Goal: Task Accomplishment & Management: Complete application form

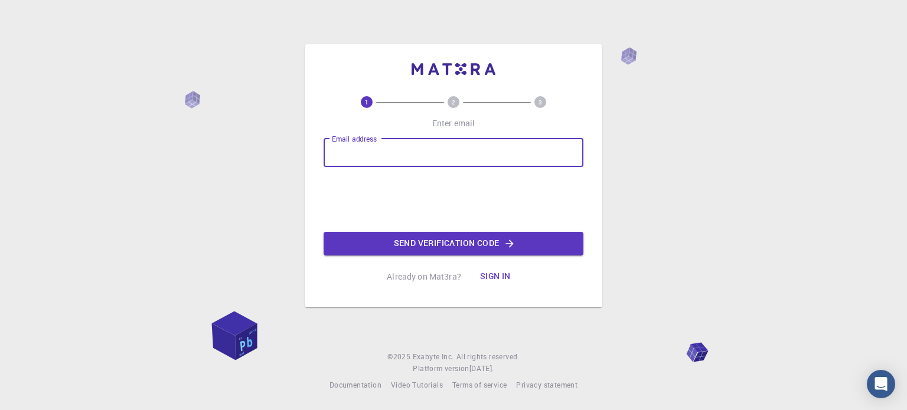
click at [456, 151] on input "Email address" at bounding box center [454, 153] width 260 height 28
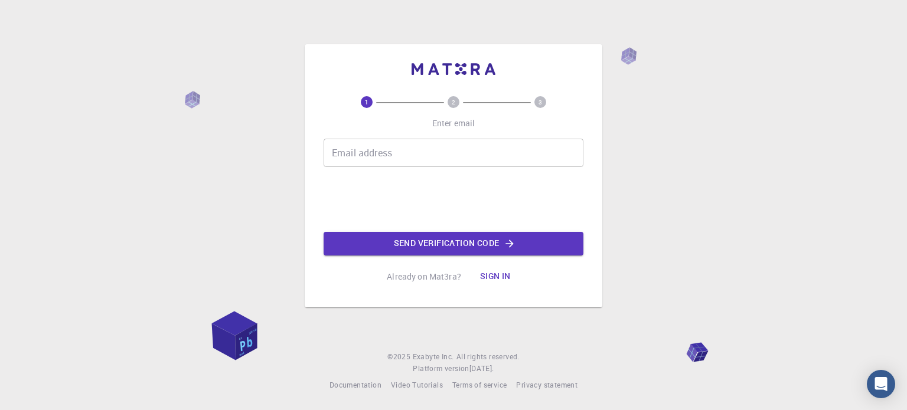
click at [380, 146] on input "Email address" at bounding box center [454, 153] width 260 height 28
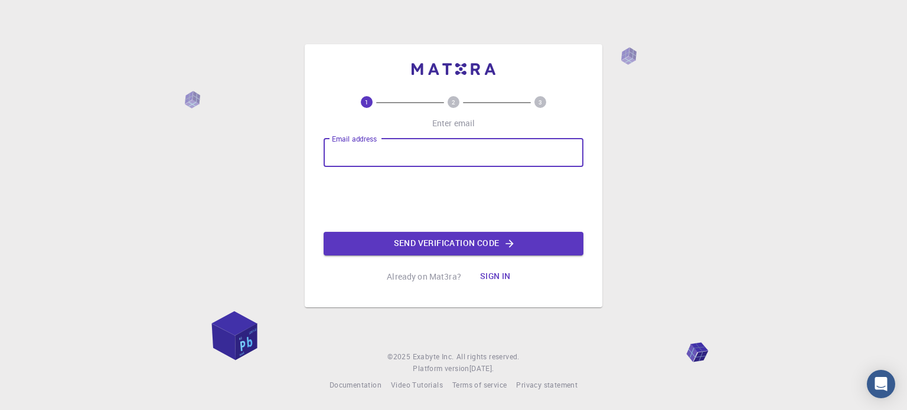
click at [524, 155] on input "Email address" at bounding box center [454, 153] width 260 height 28
paste input "[EMAIL_ADDRESS][DOMAIN_NAME]"
type input "[EMAIL_ADDRESS][DOMAIN_NAME]"
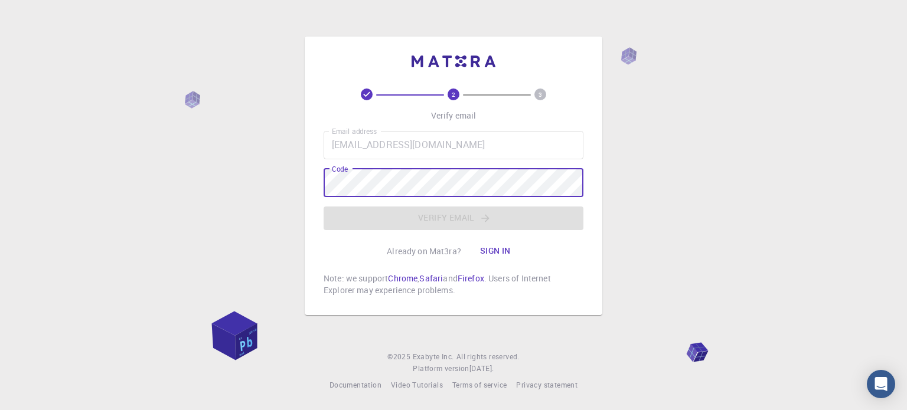
click at [522, 195] on div "Email address [EMAIL_ADDRESS][DOMAIN_NAME] Email address Code Code Verify email" at bounding box center [454, 180] width 260 height 99
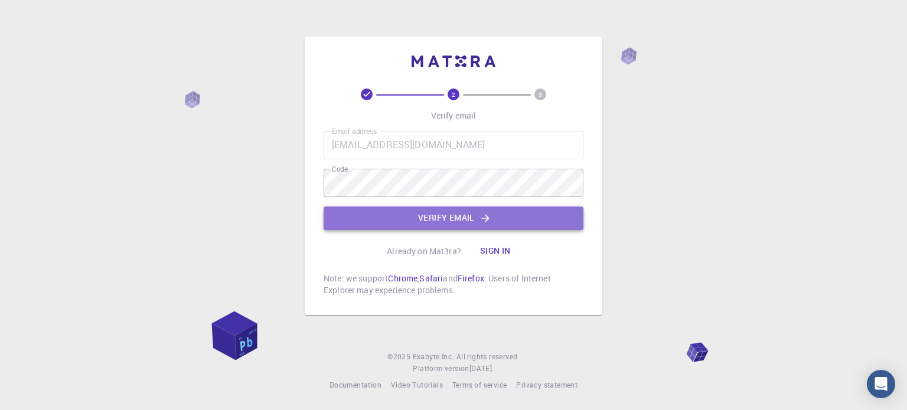
click at [466, 210] on button "Verify email" at bounding box center [454, 219] width 260 height 24
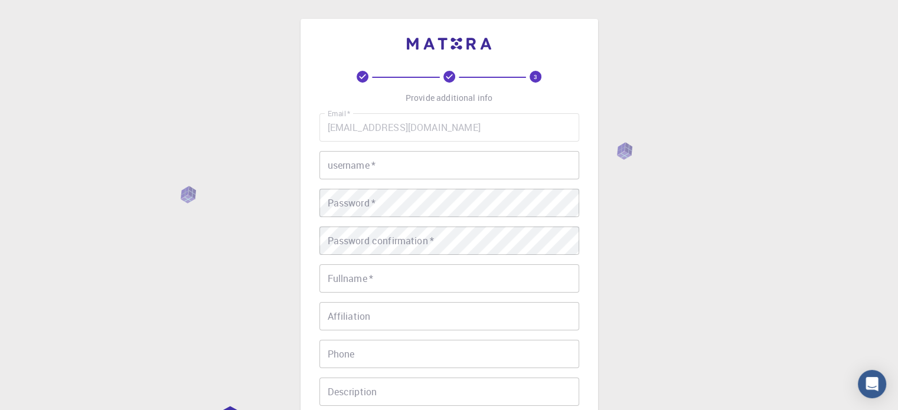
click at [413, 172] on input "username   *" at bounding box center [449, 165] width 260 height 28
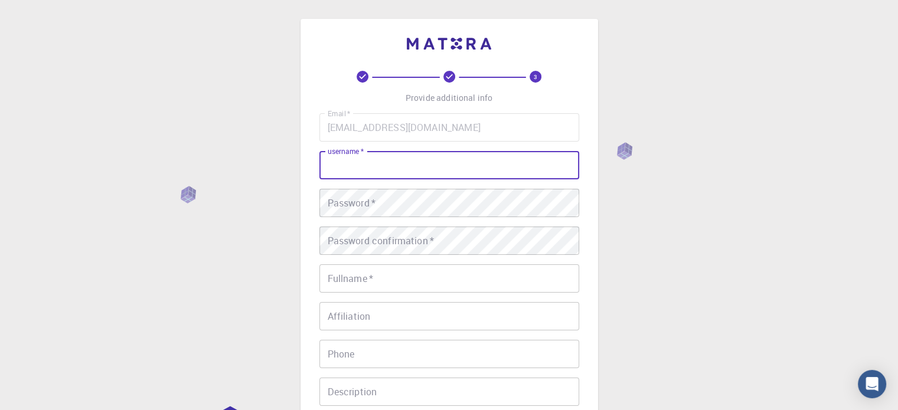
click at [480, 163] on input "username   *" at bounding box center [449, 165] width 260 height 28
type input "lew"
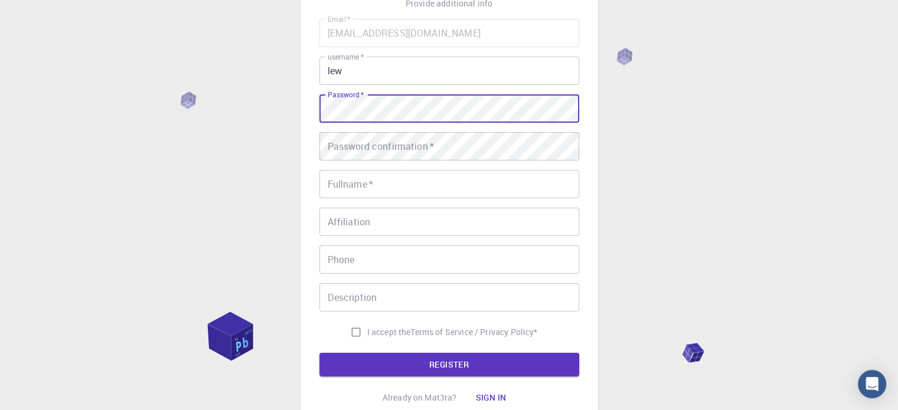
scroll to position [94, 0]
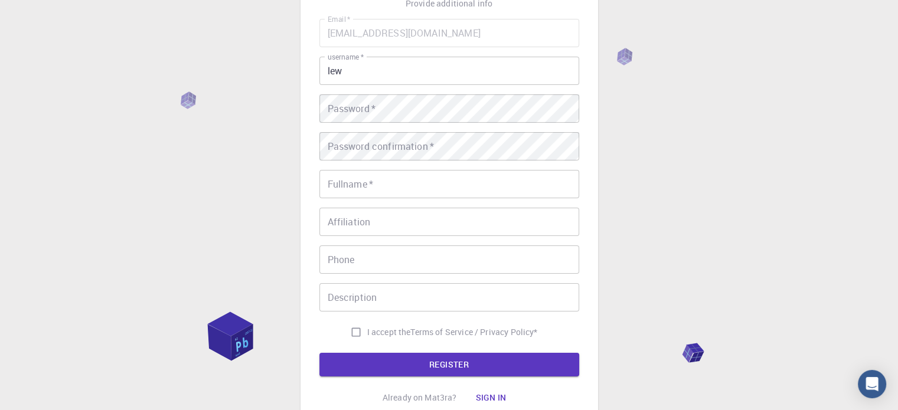
click at [507, 93] on div "Email   * [EMAIL_ADDRESS][DOMAIN_NAME] Email   * username   * lew username   * …" at bounding box center [449, 181] width 260 height 325
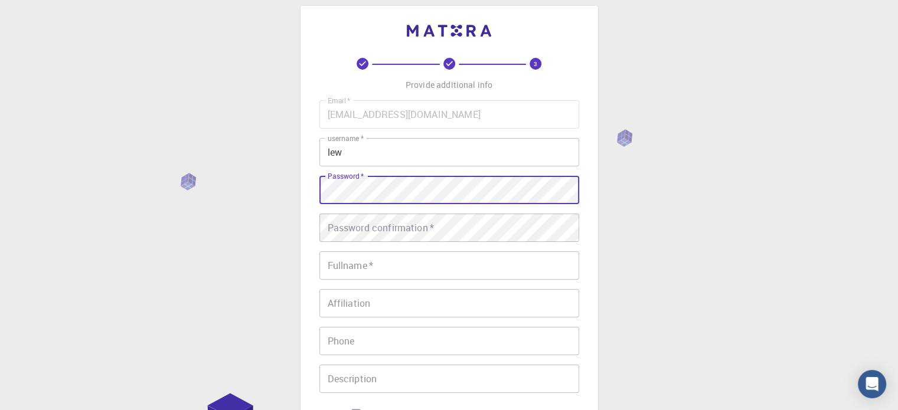
scroll to position [5, 0]
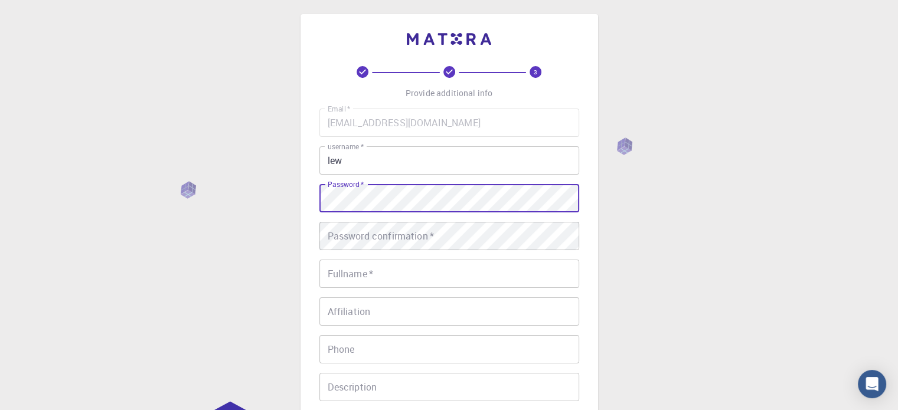
click at [466, 219] on div "Email   * [EMAIL_ADDRESS][DOMAIN_NAME] Email   * username   * lew username   * …" at bounding box center [449, 271] width 260 height 325
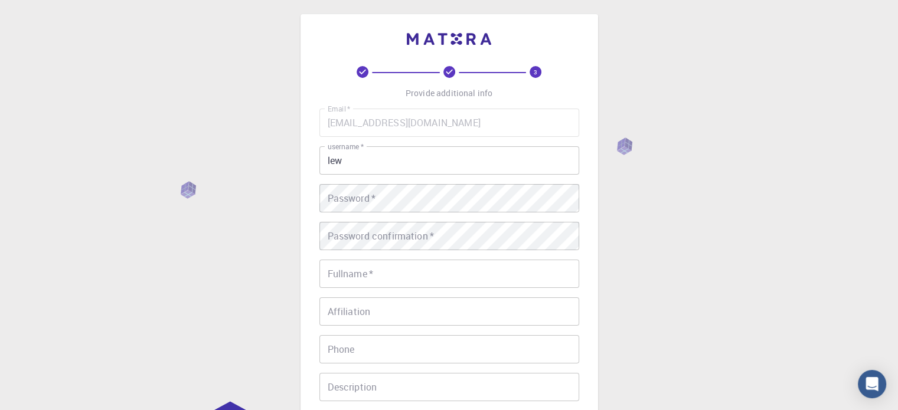
click at [387, 213] on div "Email   * [EMAIL_ADDRESS][DOMAIN_NAME] Email   * username   * lew username   * …" at bounding box center [449, 271] width 260 height 325
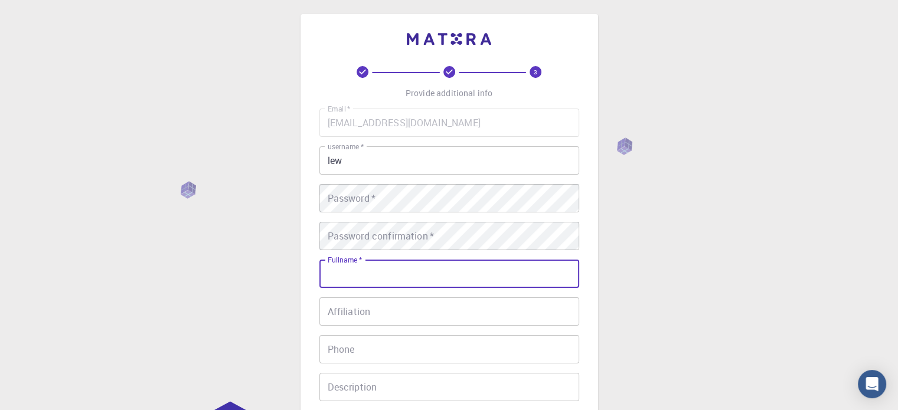
click at [378, 274] on input "Fullname   *" at bounding box center [449, 274] width 260 height 28
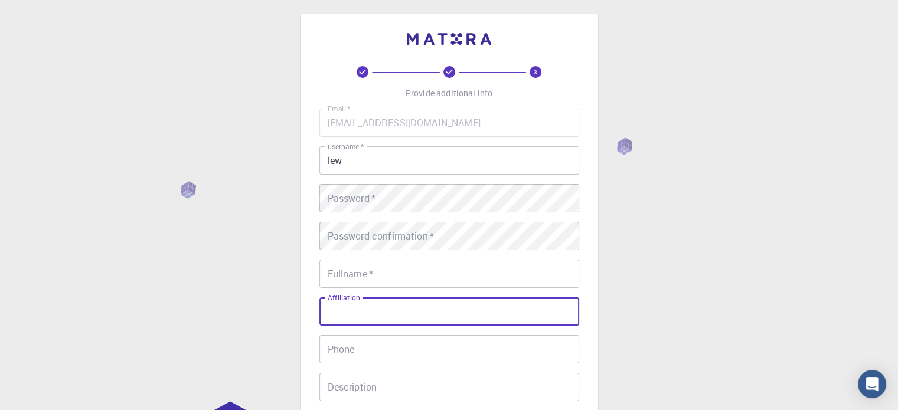
click at [326, 309] on input "Affiliation" at bounding box center [449, 312] width 260 height 28
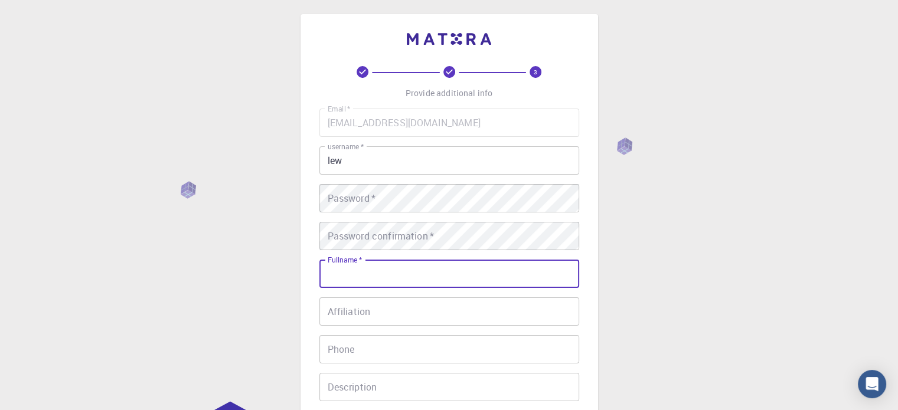
click at [349, 263] on div "Fullname   * Fullname   *" at bounding box center [449, 274] width 260 height 28
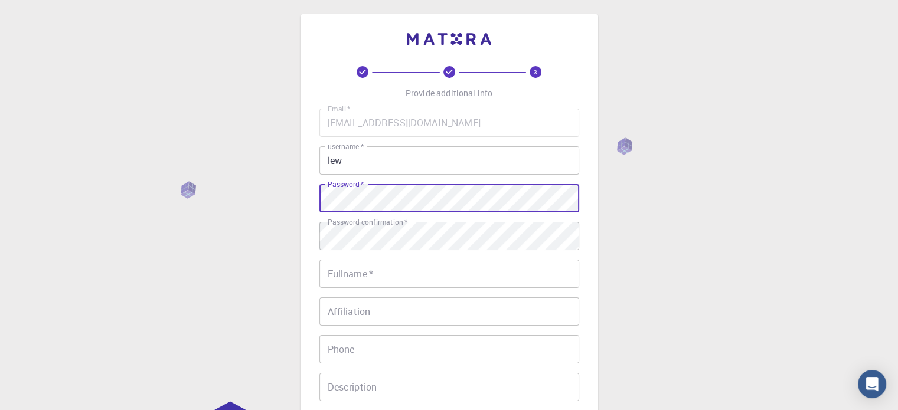
click at [279, 193] on div "3 Provide additional info Email   * [EMAIL_ADDRESS][DOMAIN_NAME] Email   * user…" at bounding box center [449, 295] width 898 height 601
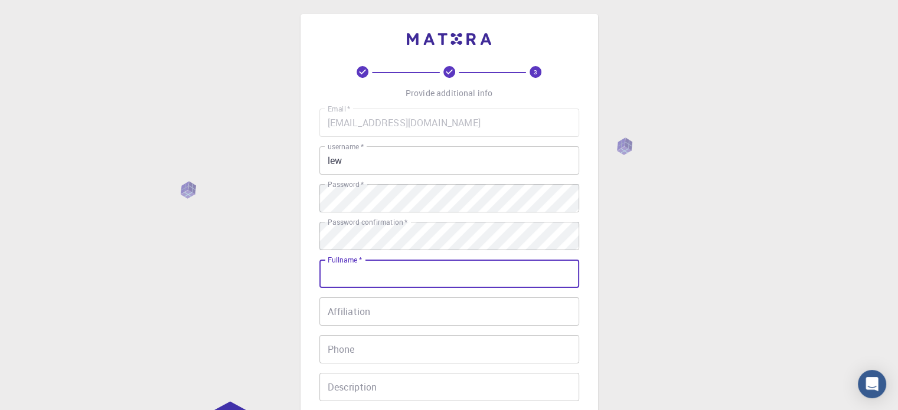
click at [342, 271] on input "Fullname   *" at bounding box center [449, 274] width 260 height 28
paste input "701 831"
type input "7"
type input "."
type input "[PERSON_NAME]"
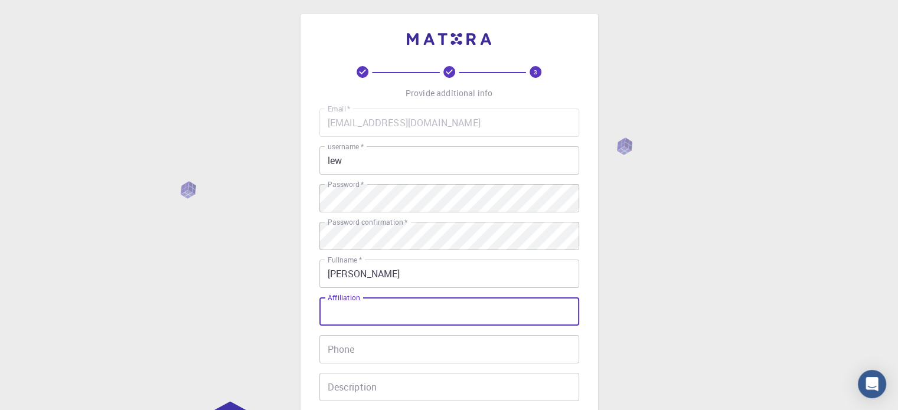
click at [385, 298] on input "Affiliation" at bounding box center [449, 312] width 260 height 28
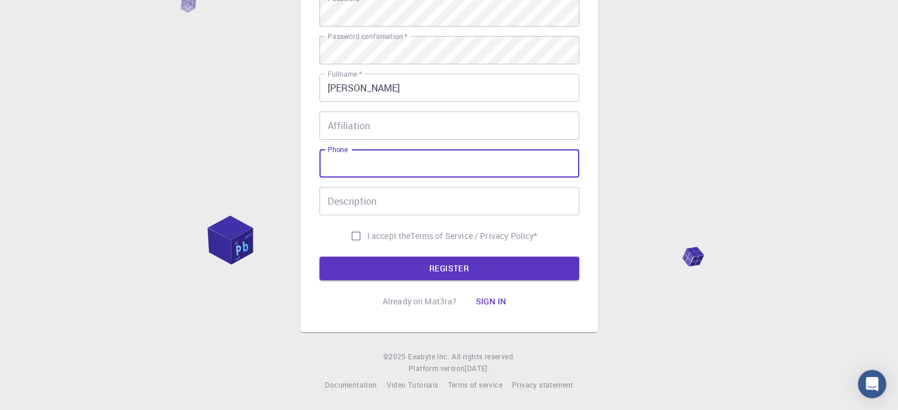
click at [383, 166] on input "Phone" at bounding box center [449, 163] width 260 height 28
click at [383, 165] on input "Phone" at bounding box center [449, 163] width 260 height 28
click at [367, 244] on form "Email   * [EMAIL_ADDRESS][DOMAIN_NAME] Email   * username   * lew username   * …" at bounding box center [449, 102] width 260 height 358
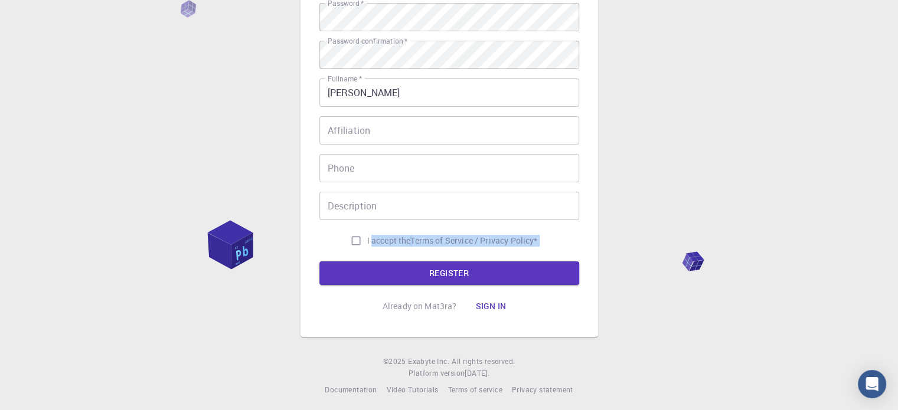
scroll to position [187, 0]
click at [357, 242] on input "I accept the Terms of Service / Privacy Policy *" at bounding box center [356, 240] width 22 height 22
checkbox input "true"
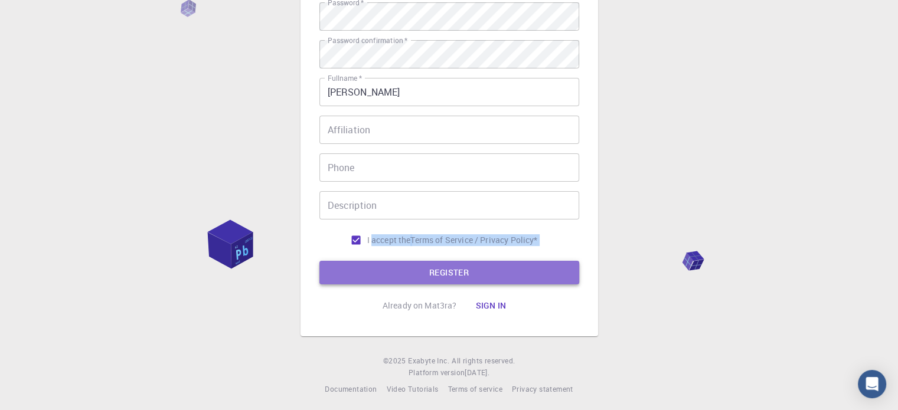
click at [367, 264] on button "REGISTER" at bounding box center [449, 273] width 260 height 24
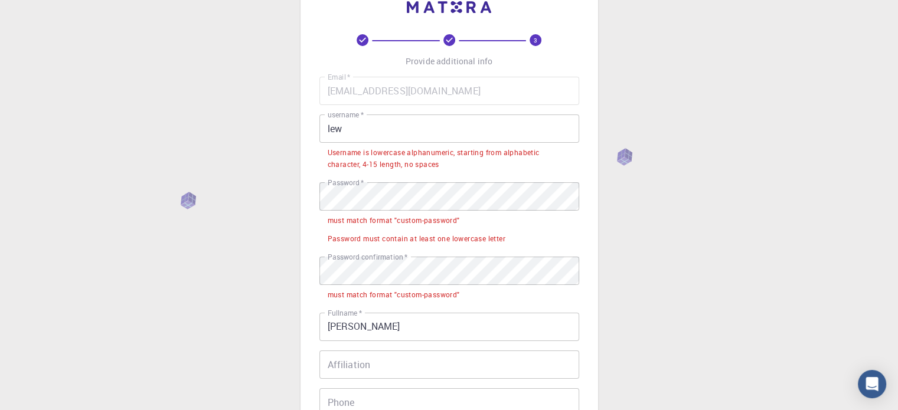
scroll to position [31, 0]
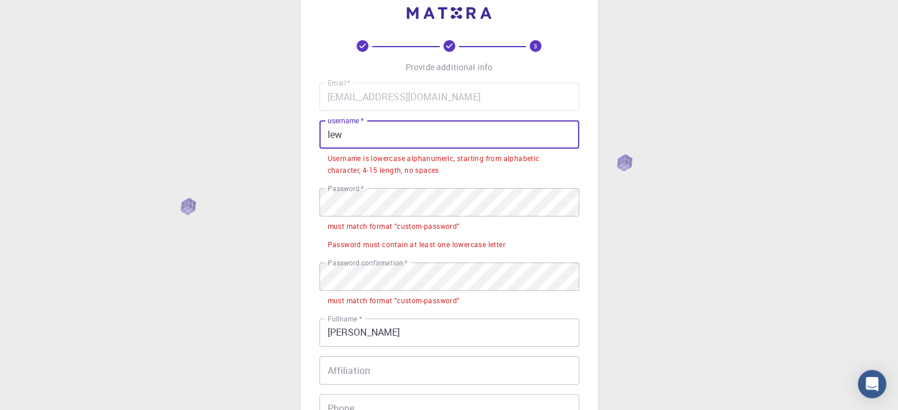
click at [380, 131] on input "lew" at bounding box center [449, 134] width 260 height 28
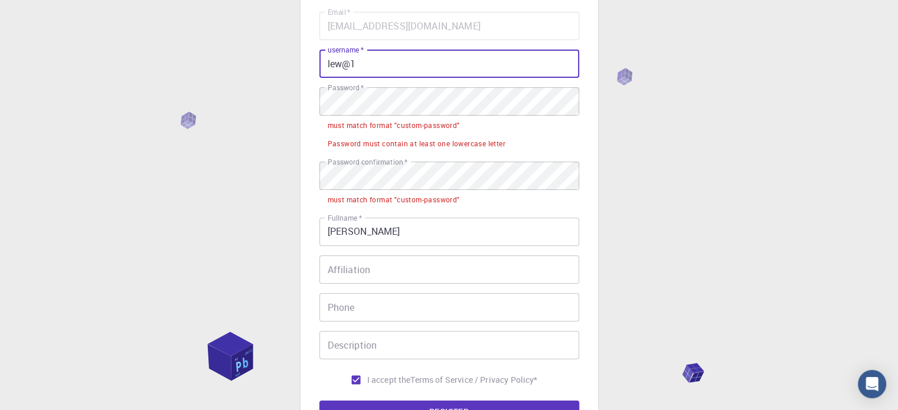
scroll to position [102, 0]
click at [283, 153] on div "3 Provide additional info Email   * [EMAIL_ADDRESS][DOMAIN_NAME] Email   * user…" at bounding box center [449, 225] width 898 height 655
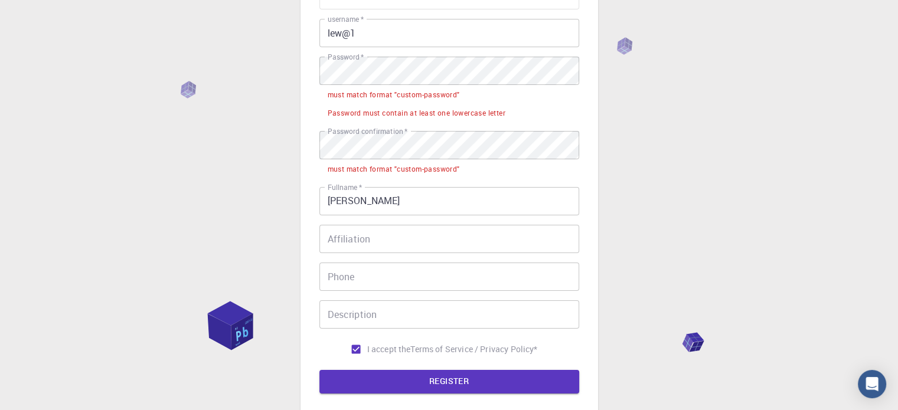
scroll to position [132, 0]
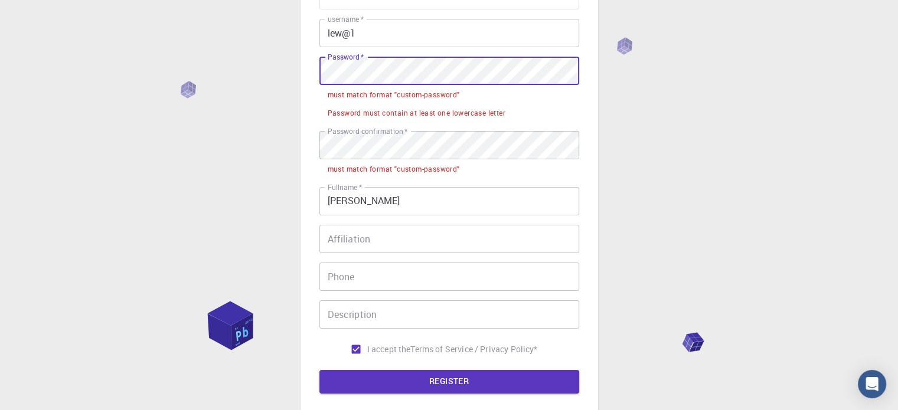
click at [297, 77] on div "3 Provide additional info Email   * [EMAIL_ADDRESS][DOMAIN_NAME] Email   * user…" at bounding box center [449, 195] width 898 height 655
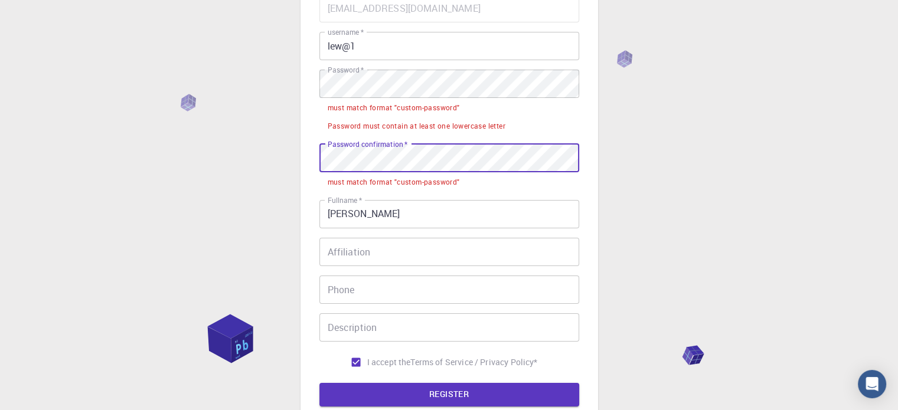
scroll to position [118, 0]
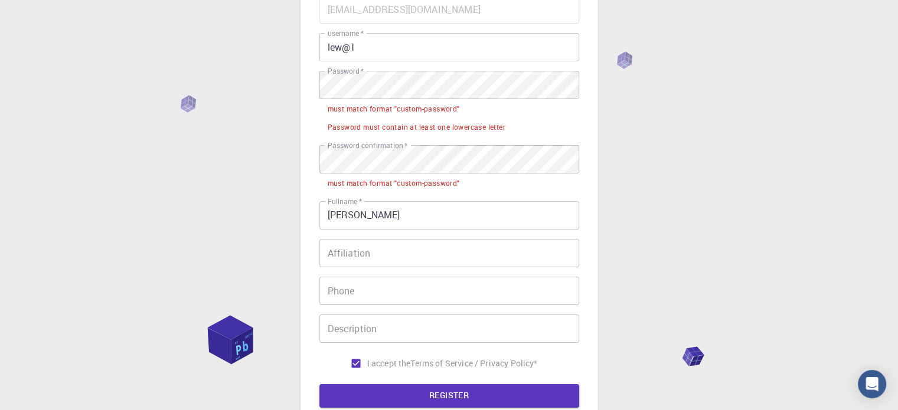
click at [430, 68] on div "Email   * [EMAIL_ADDRESS][DOMAIN_NAME] Email   * username   * lew@1 username   …" at bounding box center [449, 185] width 260 height 380
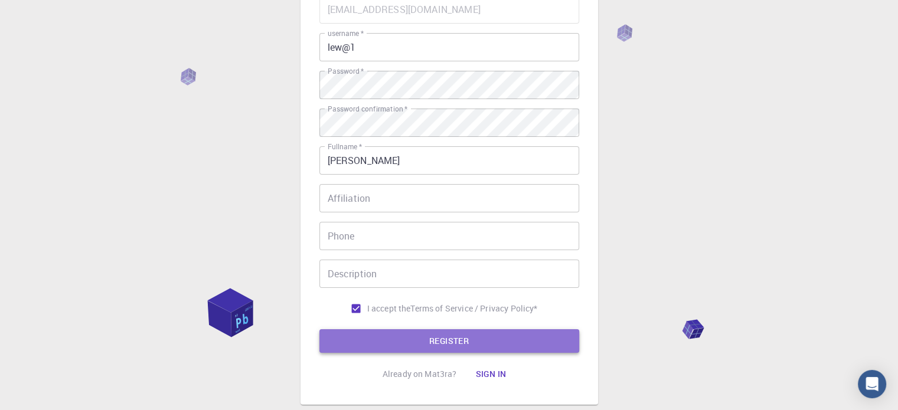
click at [378, 338] on button "REGISTER" at bounding box center [449, 341] width 260 height 24
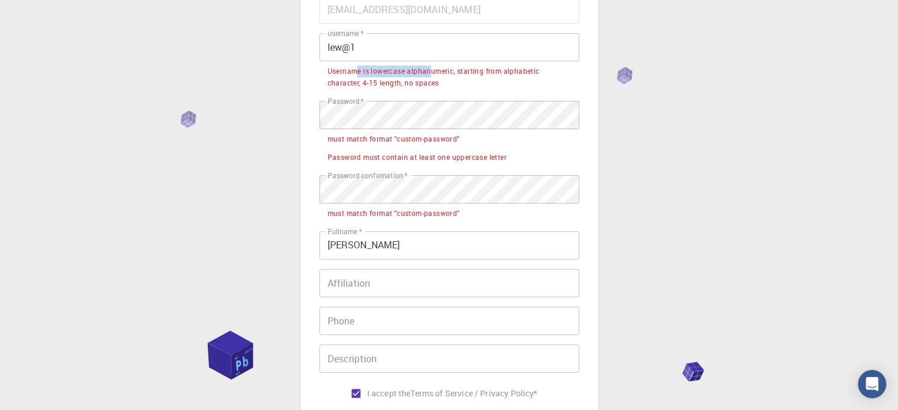
drag, startPoint x: 355, startPoint y: 73, endPoint x: 430, endPoint y: 70, distance: 75.0
click at [430, 70] on div "Username is lowercase alphanumeric, starting from alphabetic character, 4-15 le…" at bounding box center [449, 78] width 243 height 24
click at [443, 87] on div "Username is lowercase alphanumeric, starting from alphabetic character, 4-15 le…" at bounding box center [449, 78] width 243 height 24
click at [442, 84] on div "Username is lowercase alphanumeric, starting from alphabetic character, 4-15 le…" at bounding box center [449, 78] width 243 height 24
click at [388, 77] on div "Username is lowercase alphanumeric, starting from alphabetic character, 4-15 le…" at bounding box center [449, 78] width 243 height 24
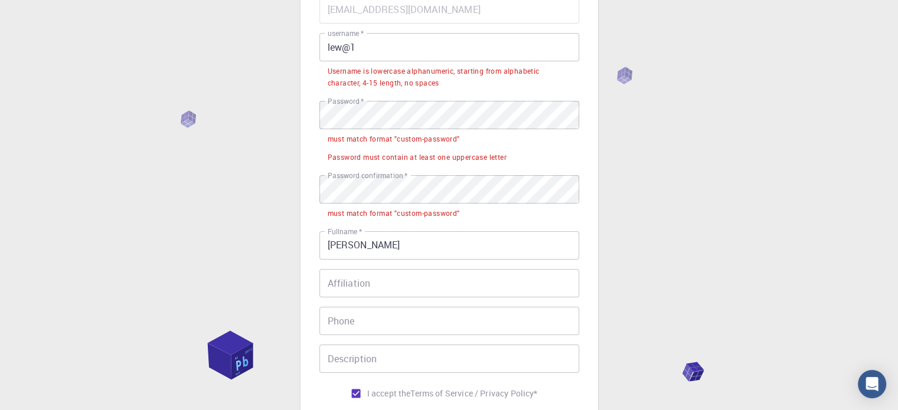
click at [328, 49] on input "lew@1" at bounding box center [449, 47] width 260 height 28
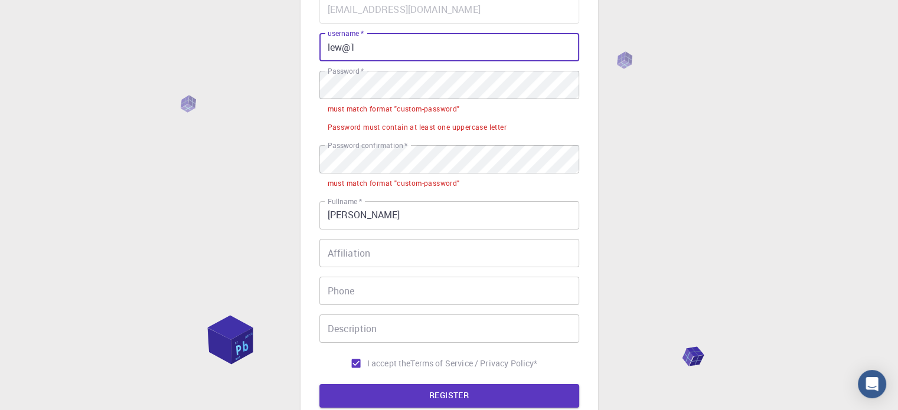
click at [395, 63] on div "Email   * [EMAIL_ADDRESS][DOMAIN_NAME] Email   * username   * lew@1 username   …" at bounding box center [449, 185] width 260 height 380
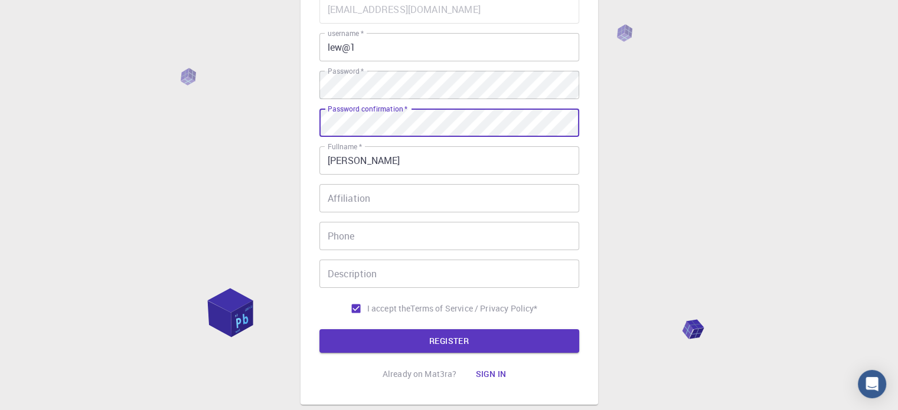
click at [400, 328] on form "Email   * [EMAIL_ADDRESS][DOMAIN_NAME] Email   * username   * lew@1 username   …" at bounding box center [449, 174] width 260 height 358
click at [400, 332] on button "REGISTER" at bounding box center [449, 341] width 260 height 24
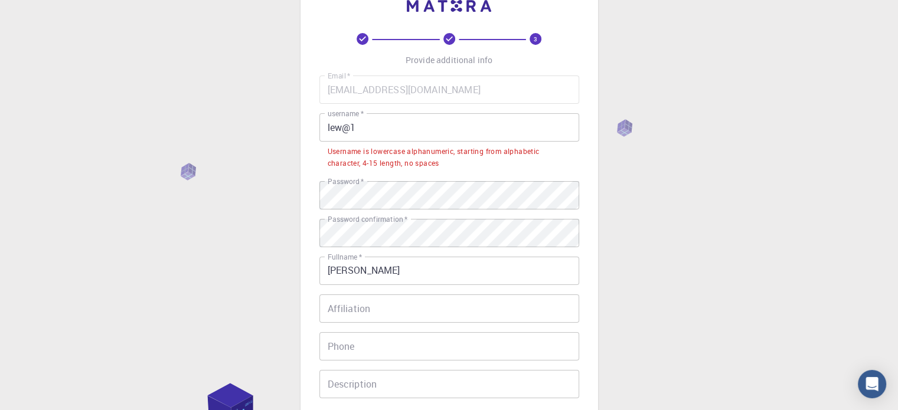
scroll to position [38, 0]
click at [426, 110] on div "Email   * [EMAIL_ADDRESS][DOMAIN_NAME] Email   * username   * lew@1 username   …" at bounding box center [449, 253] width 260 height 355
click at [415, 132] on input "lew@1" at bounding box center [449, 127] width 260 height 28
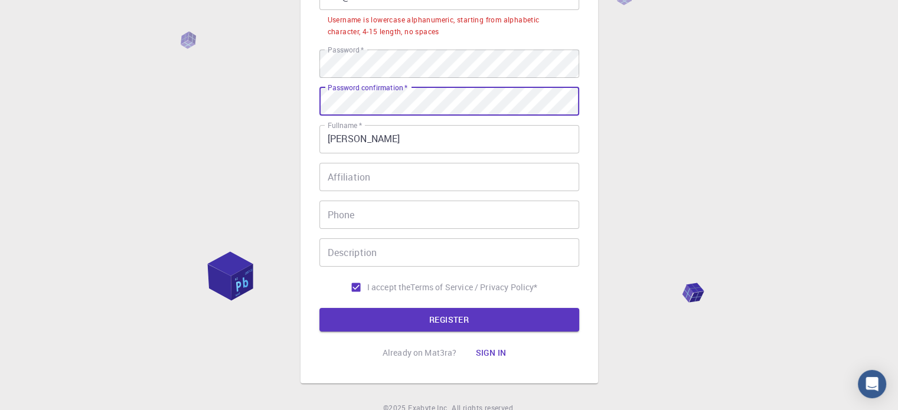
scroll to position [170, 0]
click at [379, 325] on button "REGISTER" at bounding box center [449, 320] width 260 height 24
click at [397, 321] on button "REGISTER" at bounding box center [449, 320] width 260 height 24
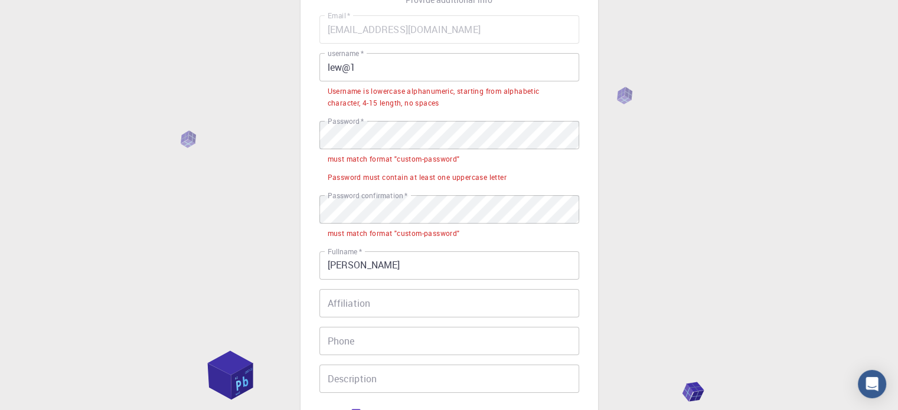
scroll to position [94, 0]
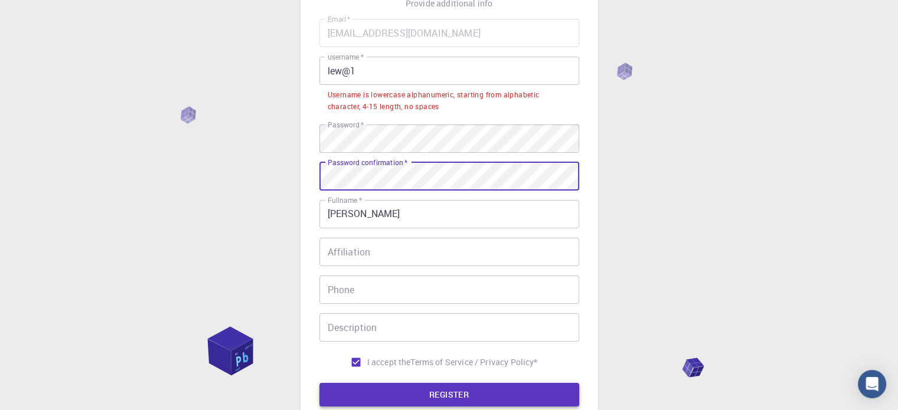
click at [436, 393] on button "REGISTER" at bounding box center [449, 395] width 260 height 24
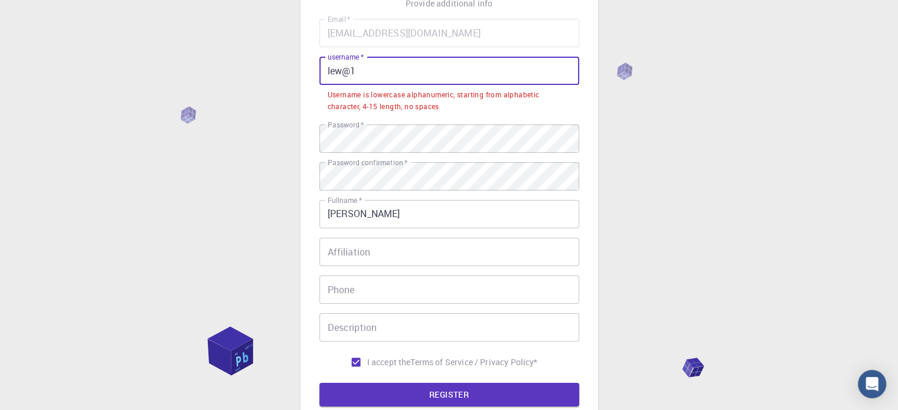
click at [392, 70] on input "lew@1" at bounding box center [449, 71] width 260 height 28
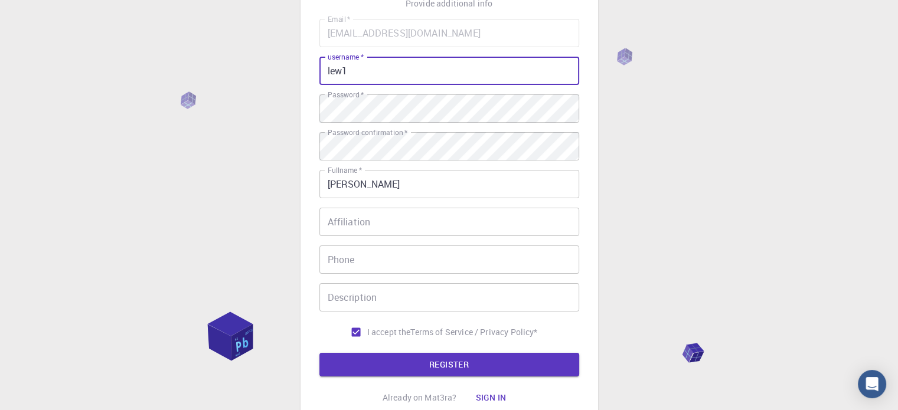
scroll to position [191, 0]
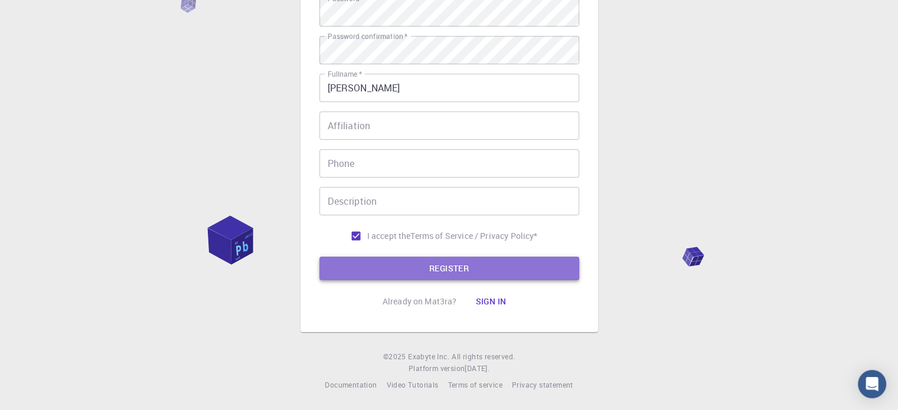
click at [404, 262] on button "REGISTER" at bounding box center [449, 269] width 260 height 24
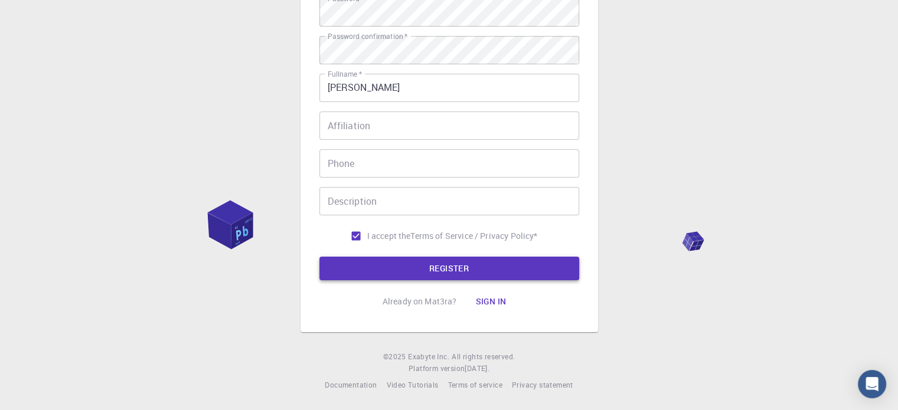
scroll to position [126, 0]
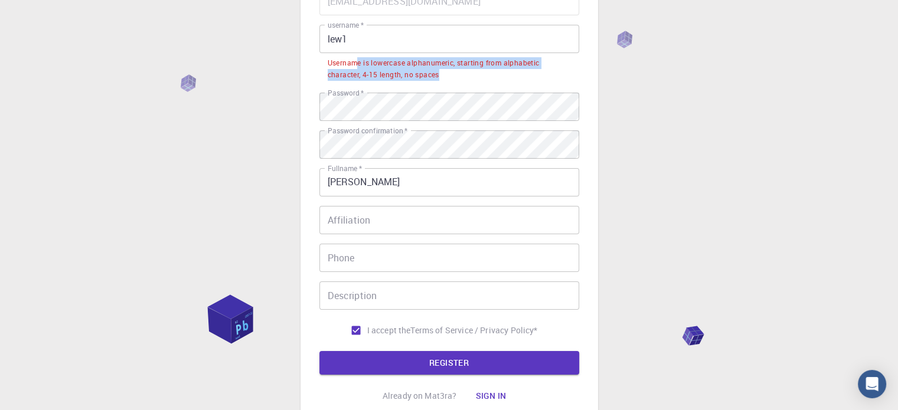
drag, startPoint x: 359, startPoint y: 66, endPoint x: 449, endPoint y: 70, distance: 89.9
click at [449, 70] on div "Username is lowercase alphanumeric, starting from alphabetic character, 4-15 le…" at bounding box center [449, 69] width 243 height 24
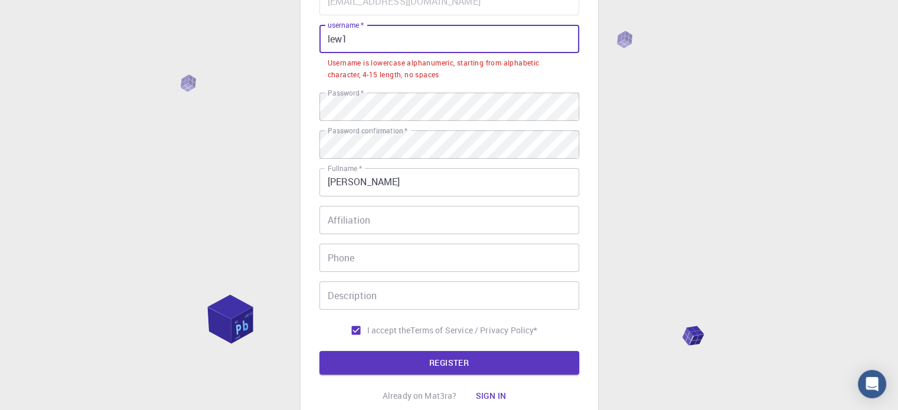
drag, startPoint x: 355, startPoint y: 39, endPoint x: 288, endPoint y: 24, distance: 69.0
click at [288, 24] on div "3 Provide additional info Email   * [EMAIL_ADDRESS][DOMAIN_NAME] Email   * user…" at bounding box center [449, 189] width 898 height 631
click at [370, 35] on input "lew1" at bounding box center [449, 39] width 260 height 28
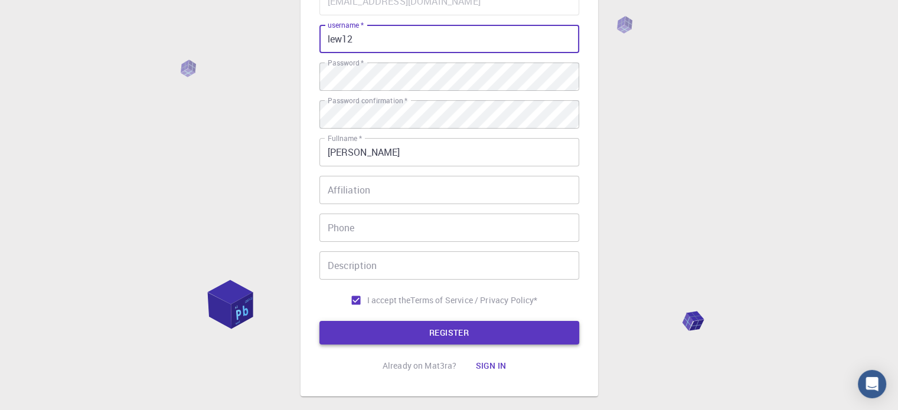
type input "lew12"
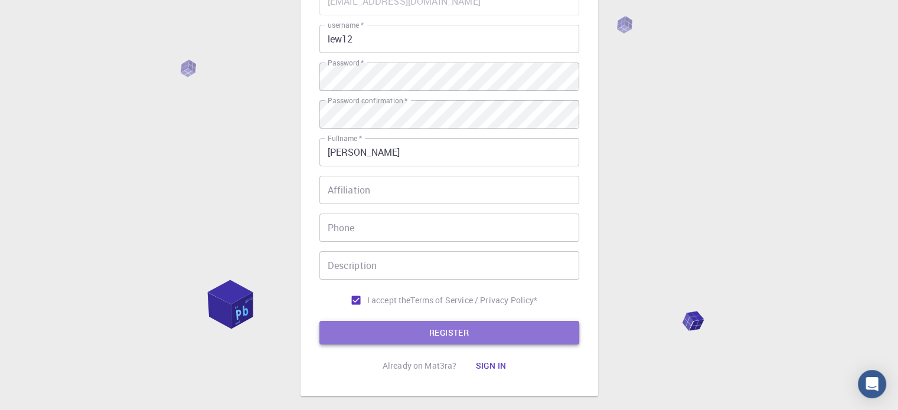
click at [404, 331] on button "REGISTER" at bounding box center [449, 333] width 260 height 24
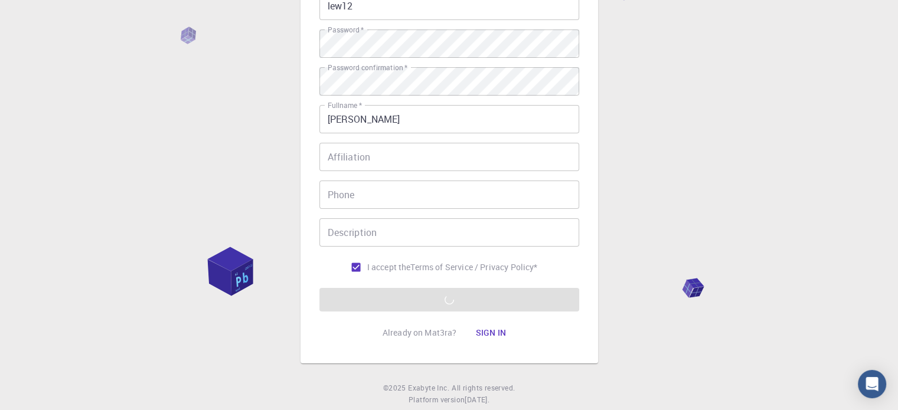
scroll to position [191, 0]
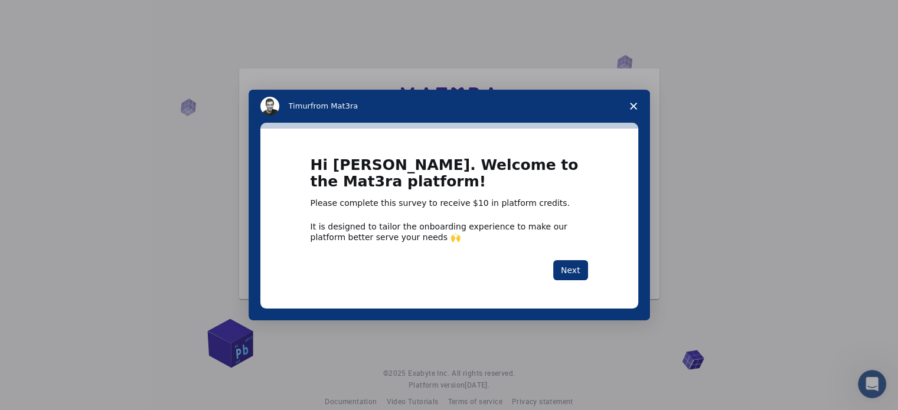
click at [85, 160] on div "Intercom messenger" at bounding box center [449, 205] width 898 height 410
click at [579, 264] on button "Next" at bounding box center [570, 270] width 35 height 20
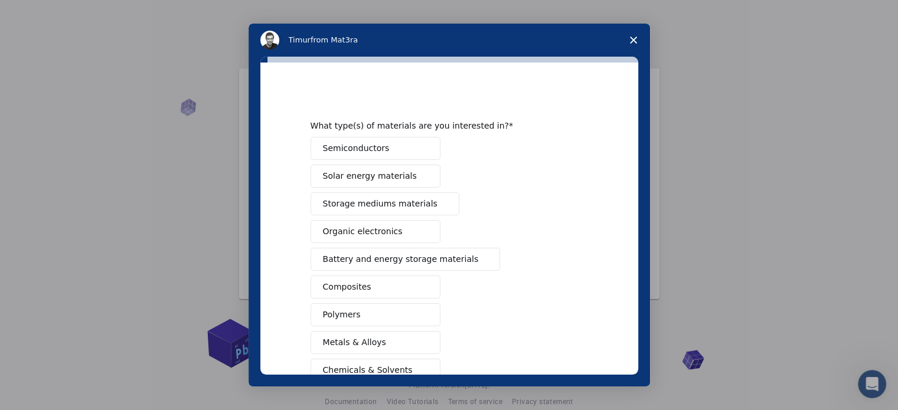
scroll to position [156, 0]
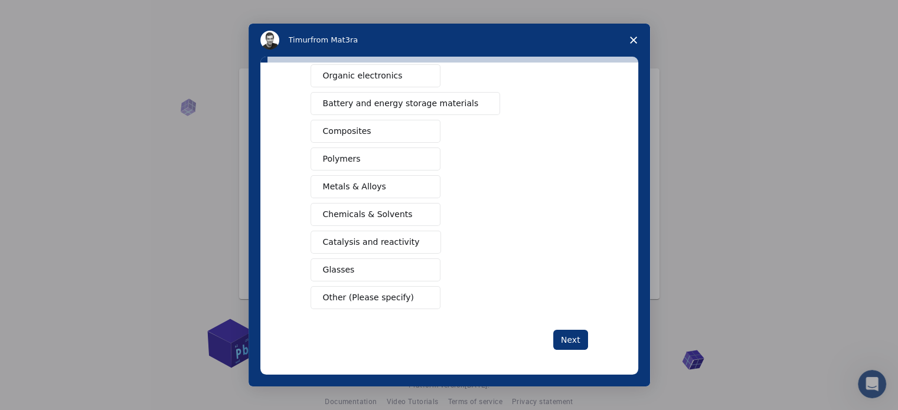
click at [348, 274] on button "Glasses" at bounding box center [376, 270] width 130 height 23
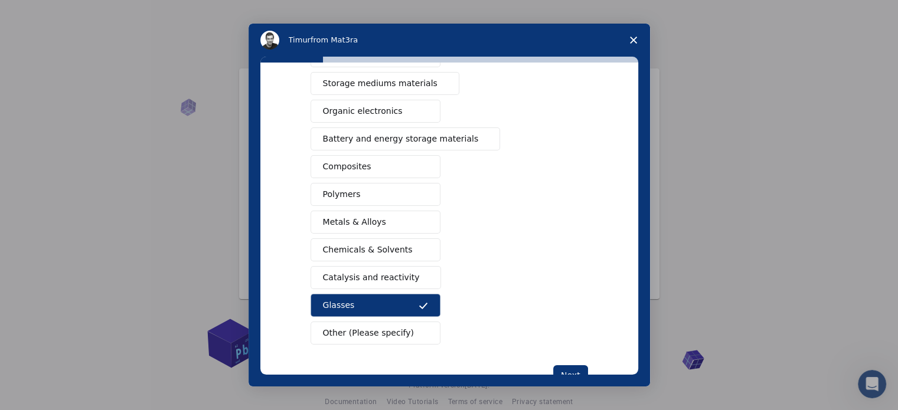
scroll to position [0, 0]
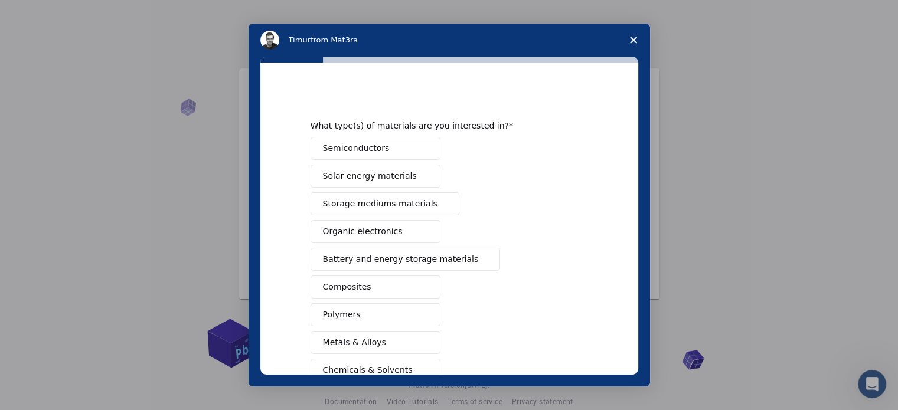
click at [348, 165] on button "Solar energy materials" at bounding box center [376, 176] width 130 height 23
click at [352, 152] on span "Semiconductors" at bounding box center [356, 148] width 67 height 12
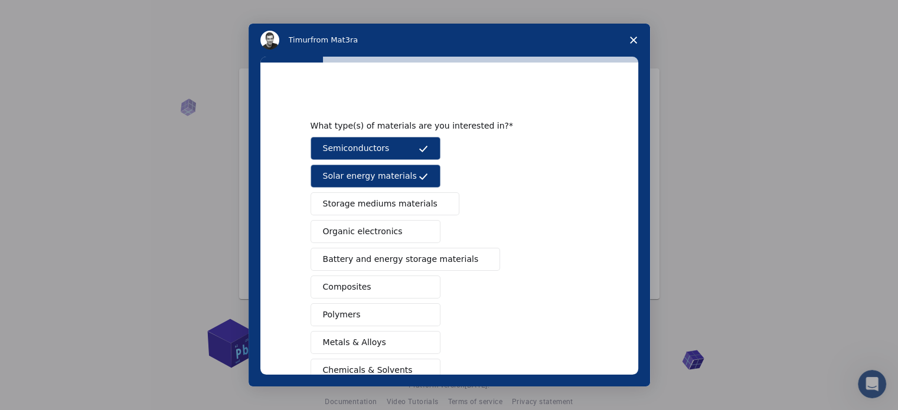
scroll to position [156, 0]
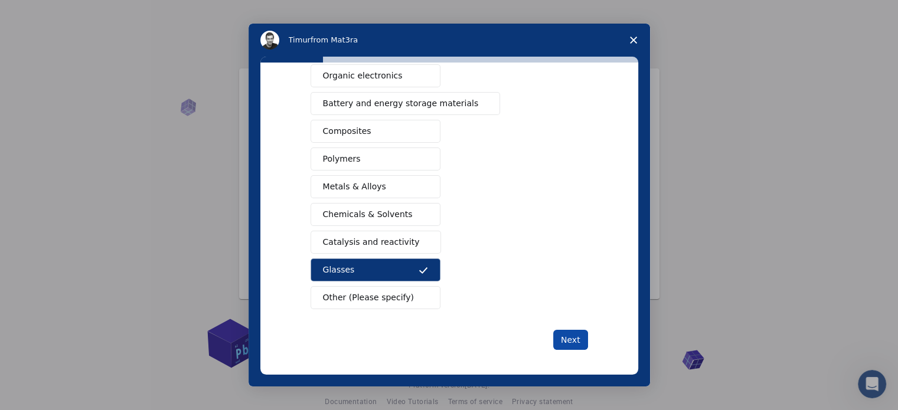
click at [560, 331] on button "Next" at bounding box center [570, 340] width 35 height 20
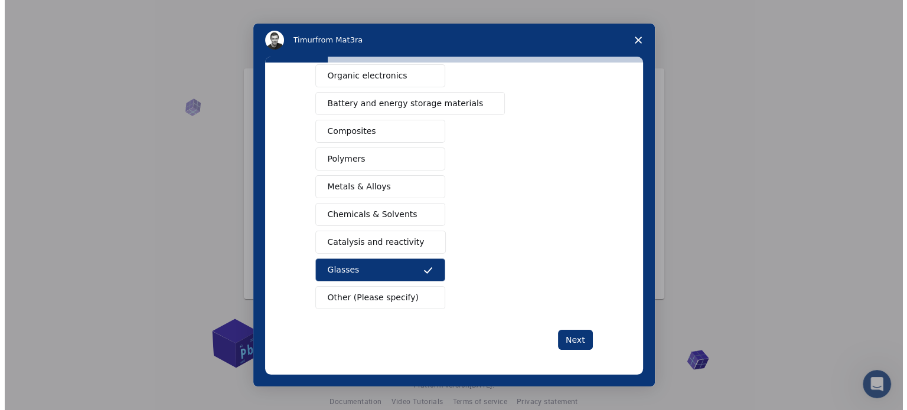
scroll to position [0, 0]
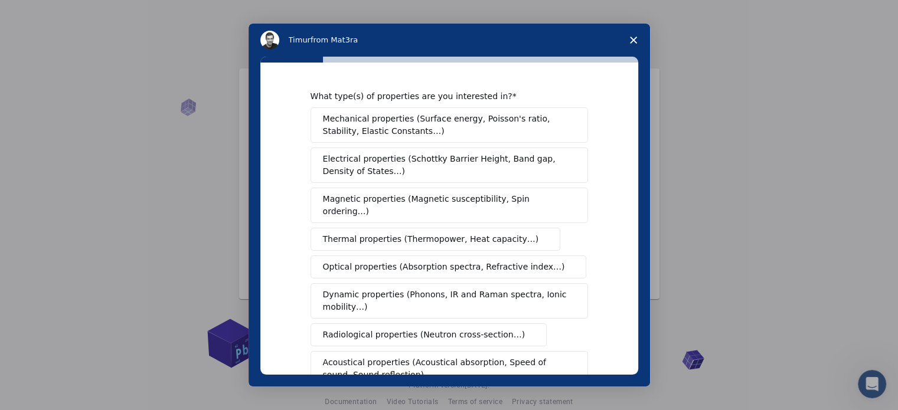
click at [635, 34] on span "Close survey" at bounding box center [633, 40] width 33 height 33
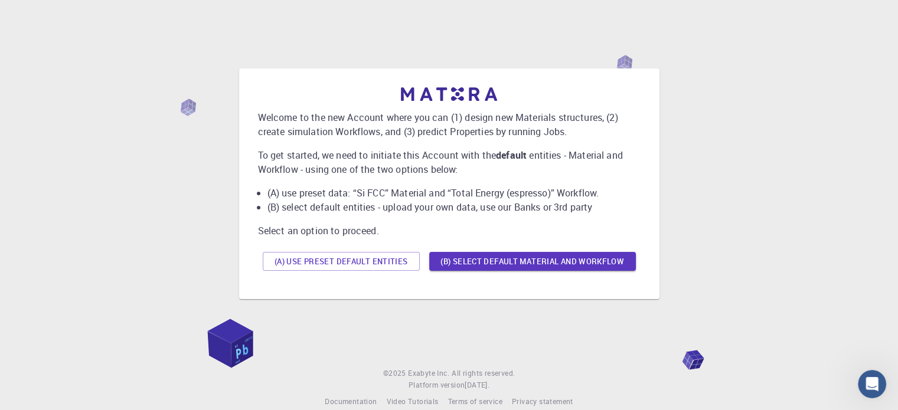
click at [79, 269] on div "Welcome to the new Account where you can (1) design new Materials structures, (…" at bounding box center [449, 184] width 870 height 302
click at [407, 264] on button "(A) Use preset default entities" at bounding box center [341, 261] width 157 height 19
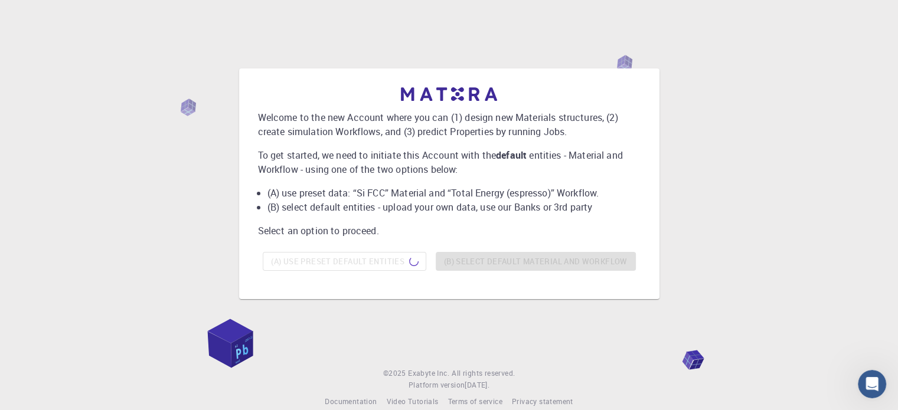
click at [79, 264] on div "Welcome to the new Account where you can (1) design new Materials structures, (…" at bounding box center [449, 184] width 870 height 302
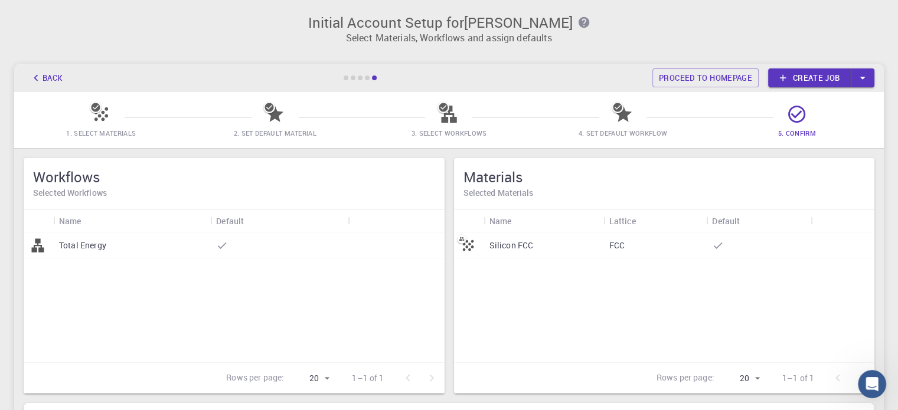
click at [91, 244] on p "Total Energy" at bounding box center [82, 246] width 47 height 12
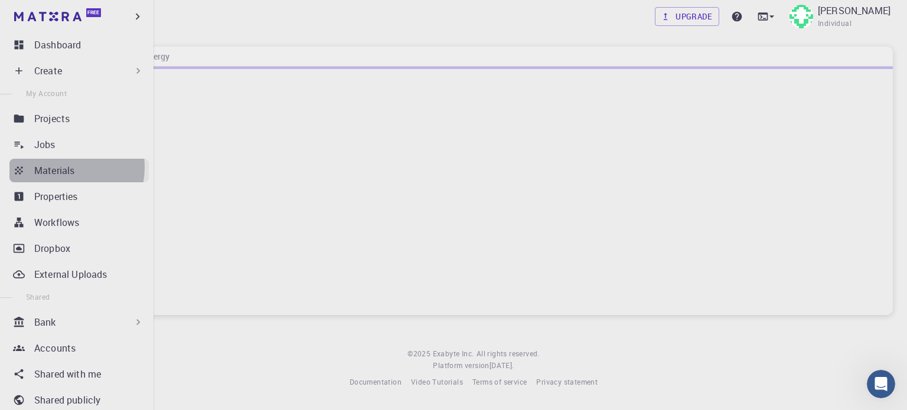
click at [52, 167] on p "Materials" at bounding box center [54, 171] width 40 height 14
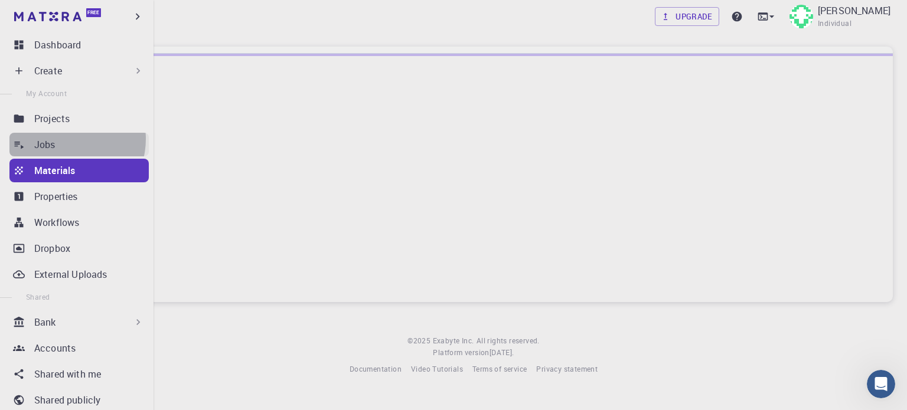
click at [64, 139] on div "Jobs" at bounding box center [91, 145] width 115 height 14
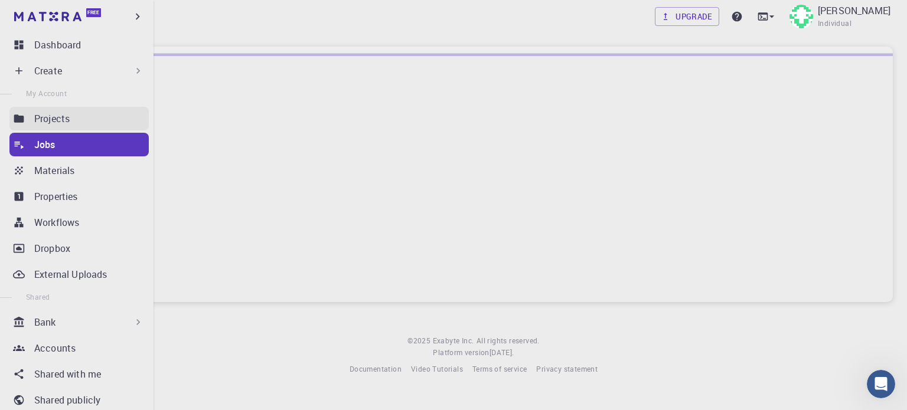
click at [59, 120] on p "Projects" at bounding box center [51, 119] width 35 height 14
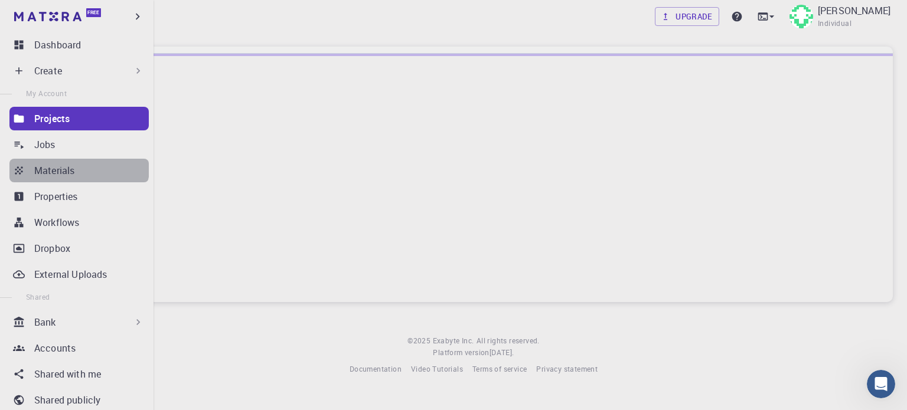
click at [78, 164] on div "Materials" at bounding box center [91, 171] width 115 height 14
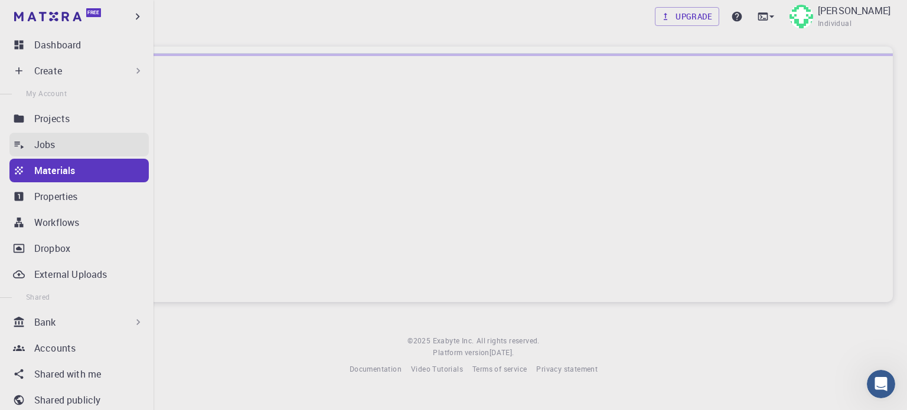
click at [77, 149] on div "Jobs" at bounding box center [91, 145] width 115 height 14
